Goal: Navigation & Orientation: Find specific page/section

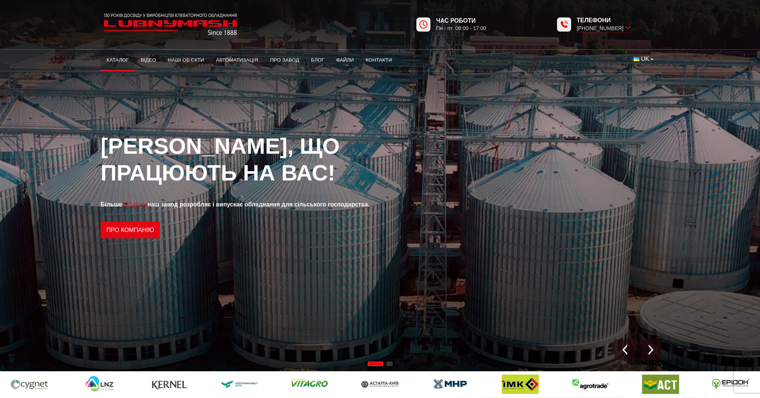
click at [113, 57] on link "Каталог" at bounding box center [118, 60] width 34 height 16
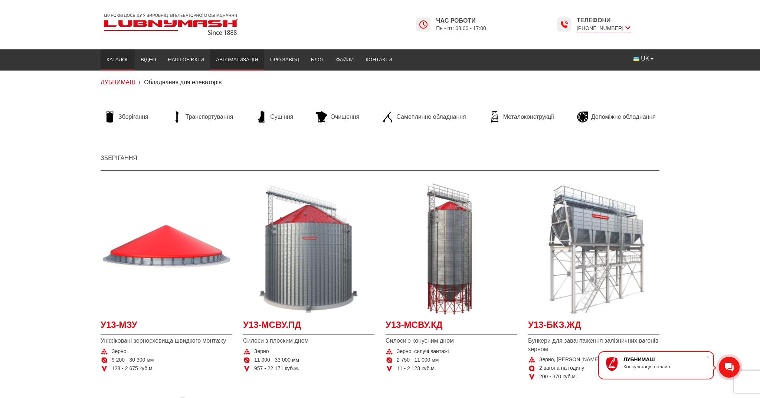
click at [237, 63] on link "Автоматизація" at bounding box center [237, 60] width 54 height 16
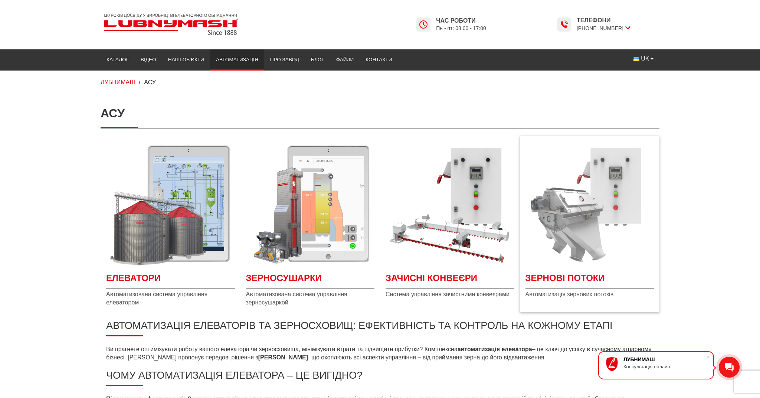
click at [608, 234] on img "Детальніше Зернові потоки" at bounding box center [589, 204] width 129 height 129
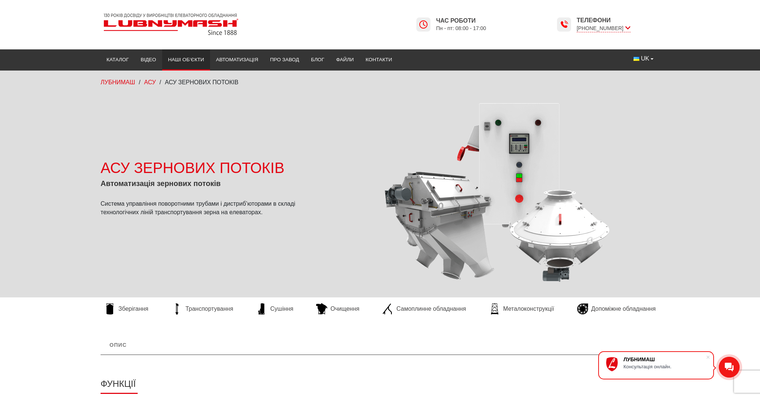
click at [178, 58] on link "Наші об’єкти" at bounding box center [186, 60] width 48 height 16
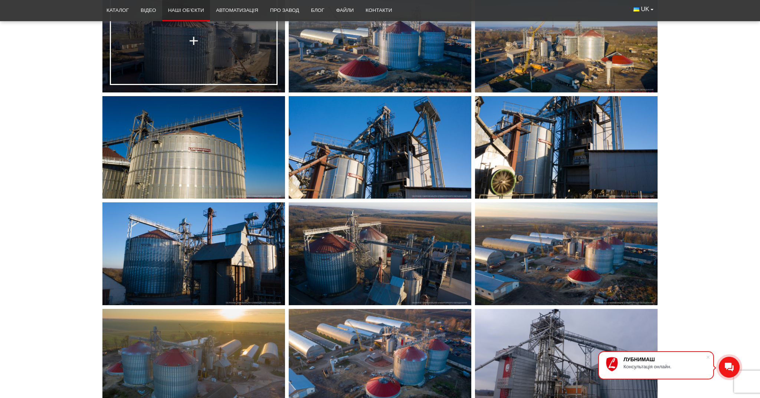
scroll to position [2651, 0]
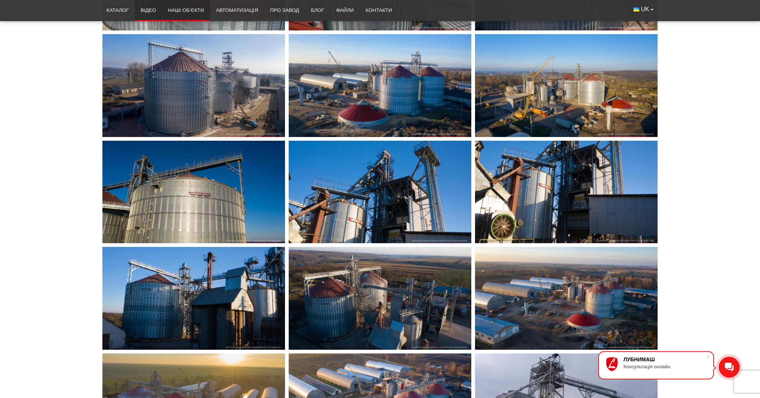
click at [144, 7] on link "Відео" at bounding box center [148, 10] width 27 height 16
